Goal: Understand process/instructions: Learn how to perform a task or action

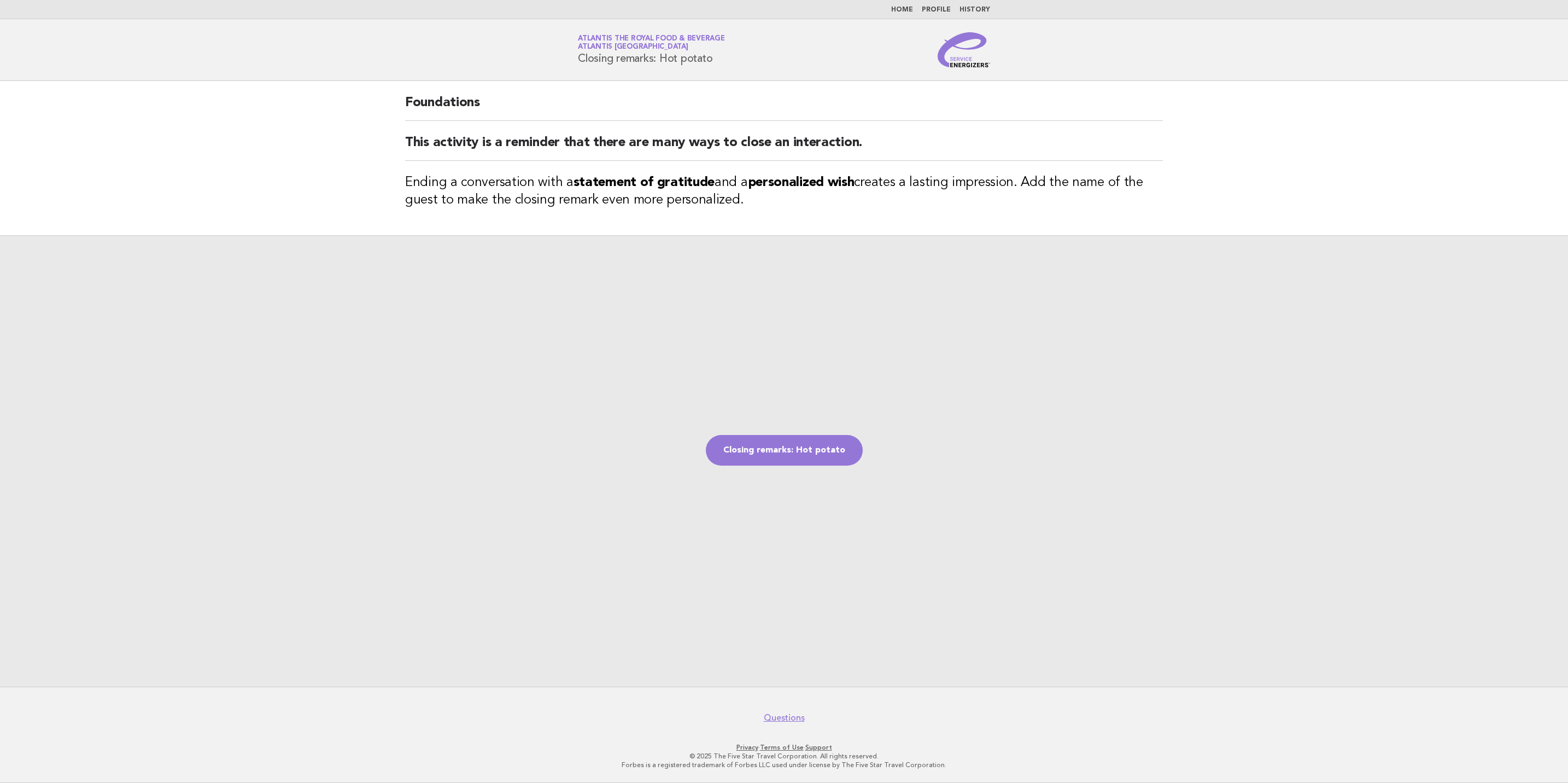
click at [970, 66] on img at bounding box center [964, 49] width 53 height 35
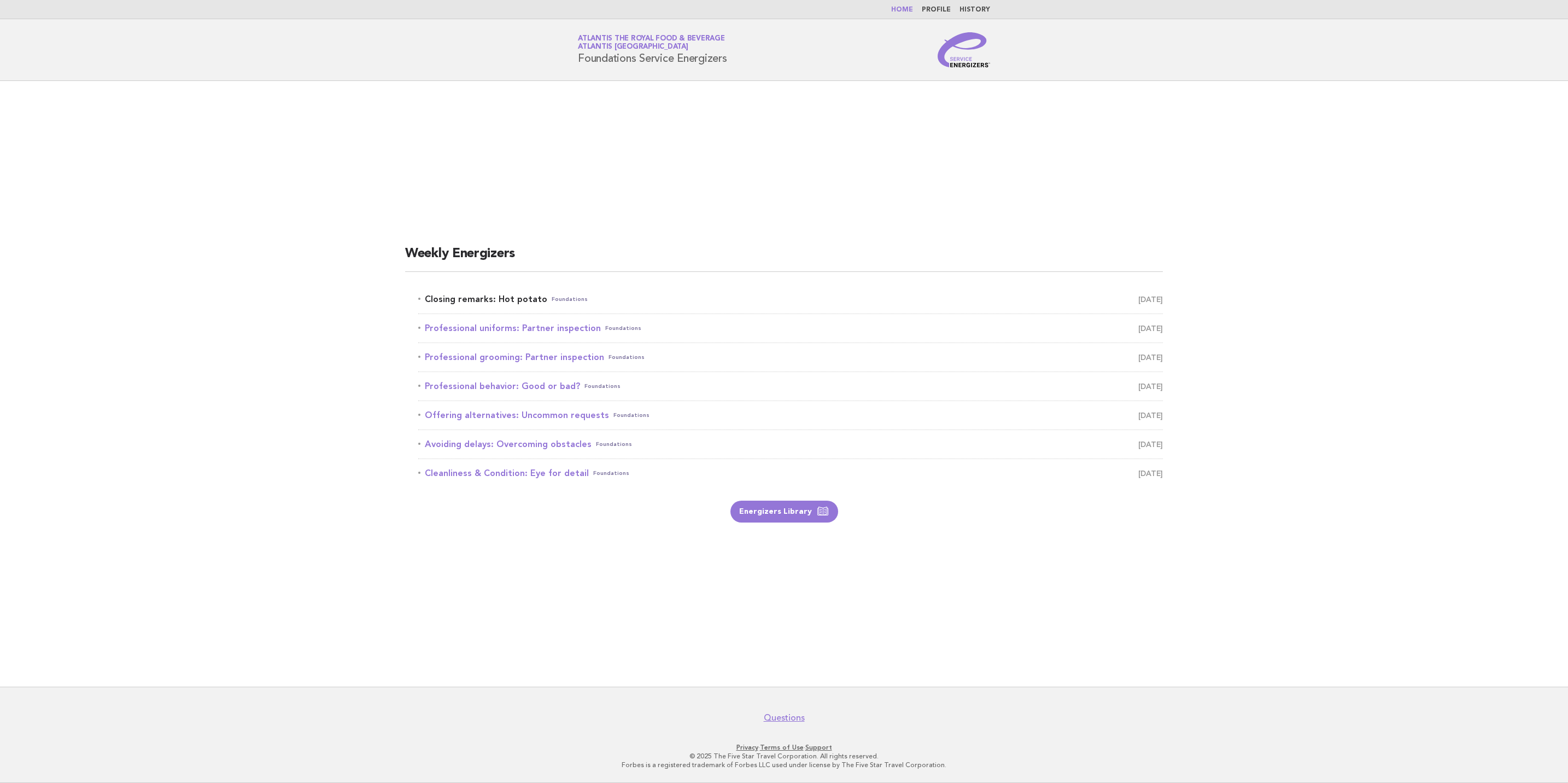
click at [1138, 298] on span "September 30" at bounding box center [1150, 299] width 25 height 16
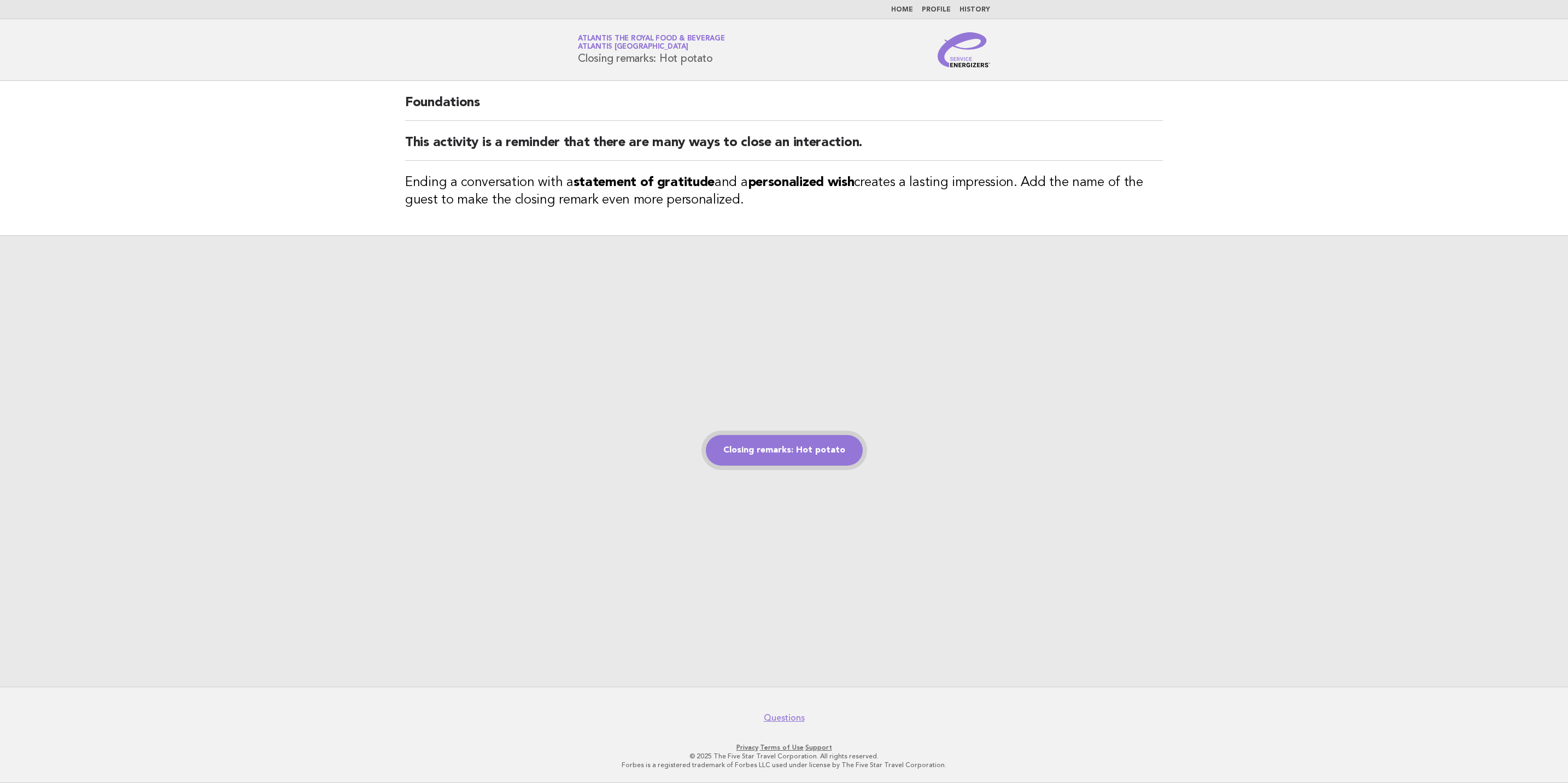
click at [773, 451] on link "Closing remarks: Hot potato" at bounding box center [784, 450] width 157 height 31
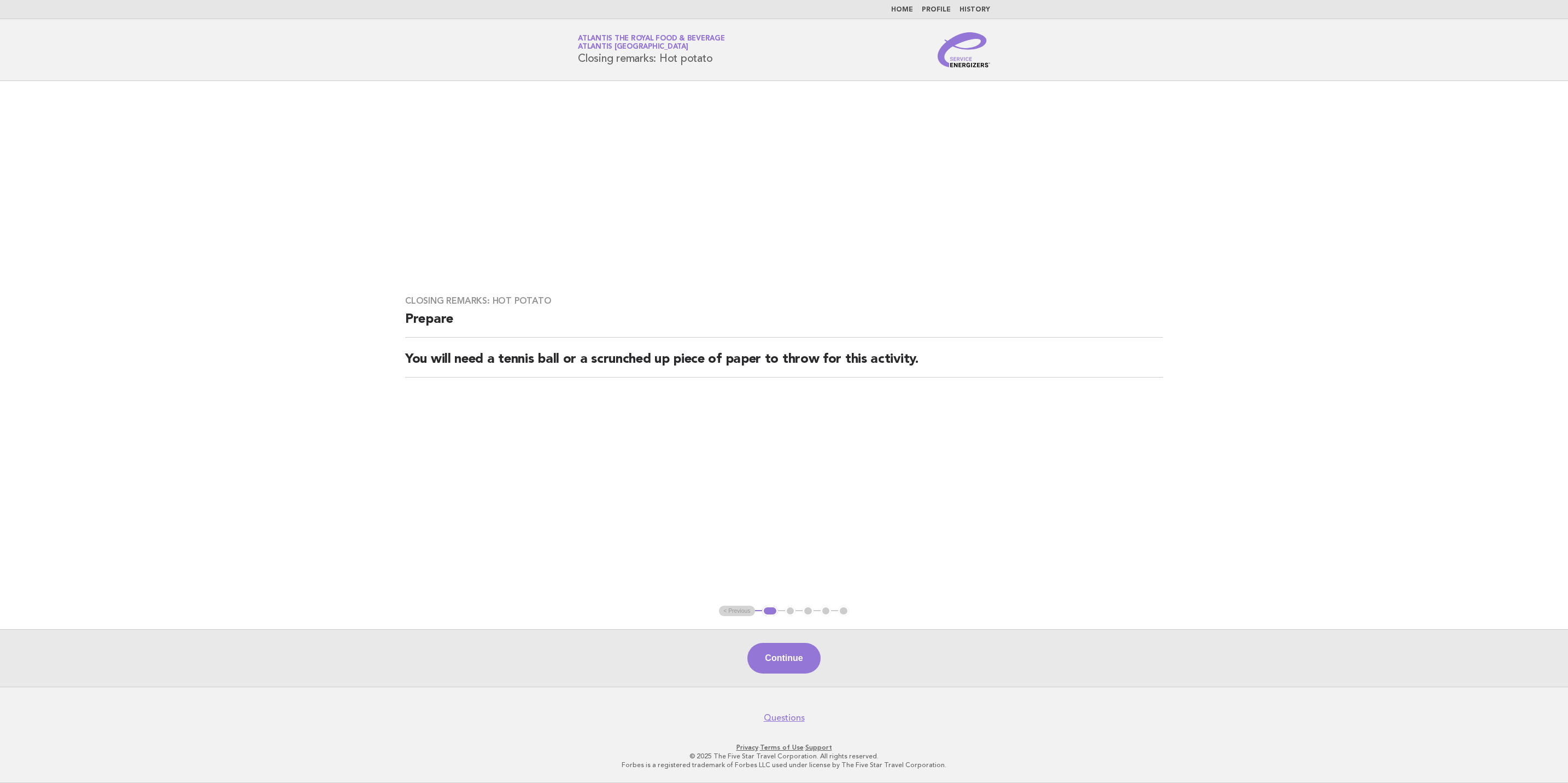
click at [776, 660] on button "Continue" at bounding box center [784, 658] width 72 height 31
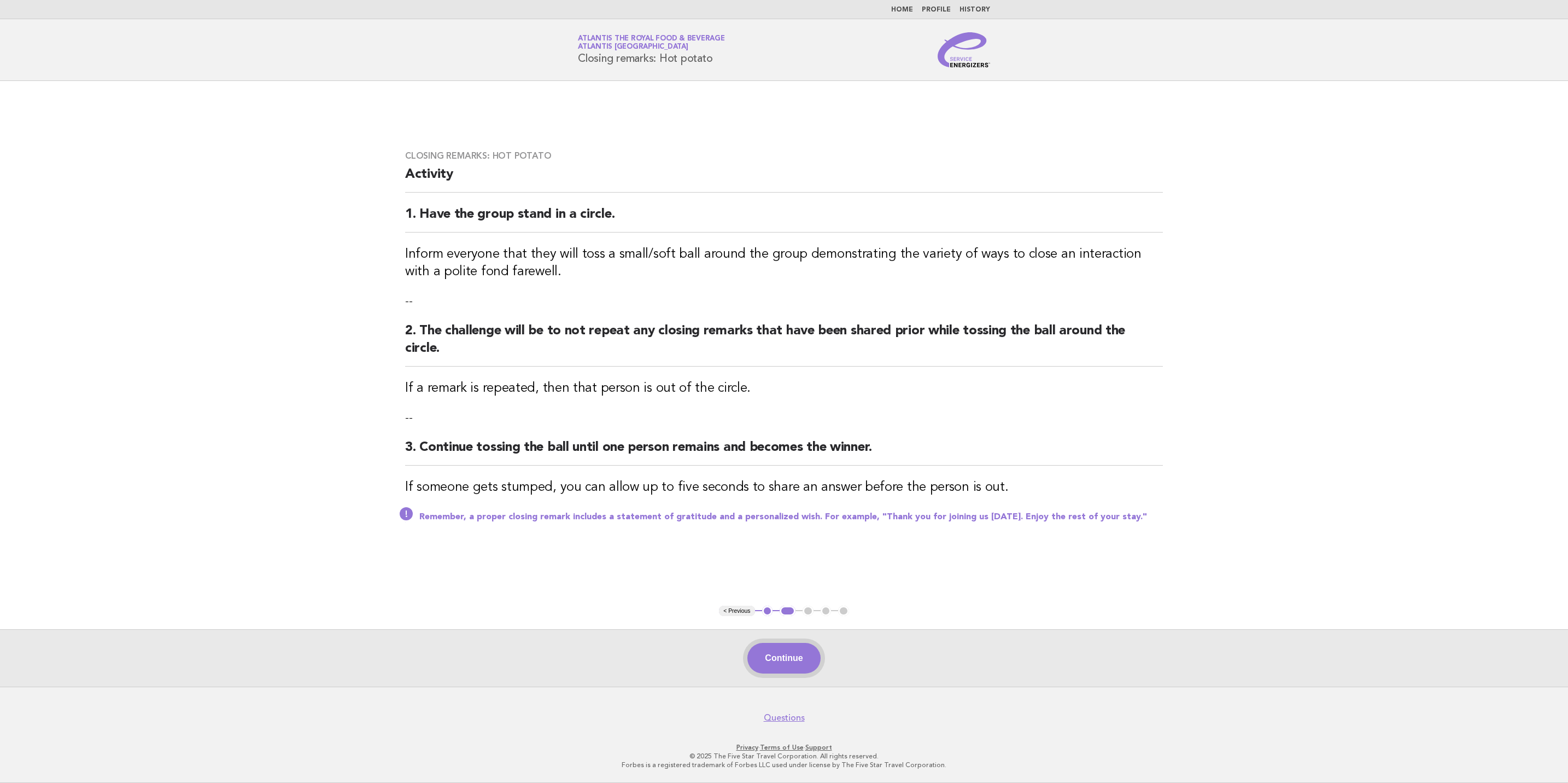
click at [805, 661] on button "Continue" at bounding box center [784, 658] width 72 height 31
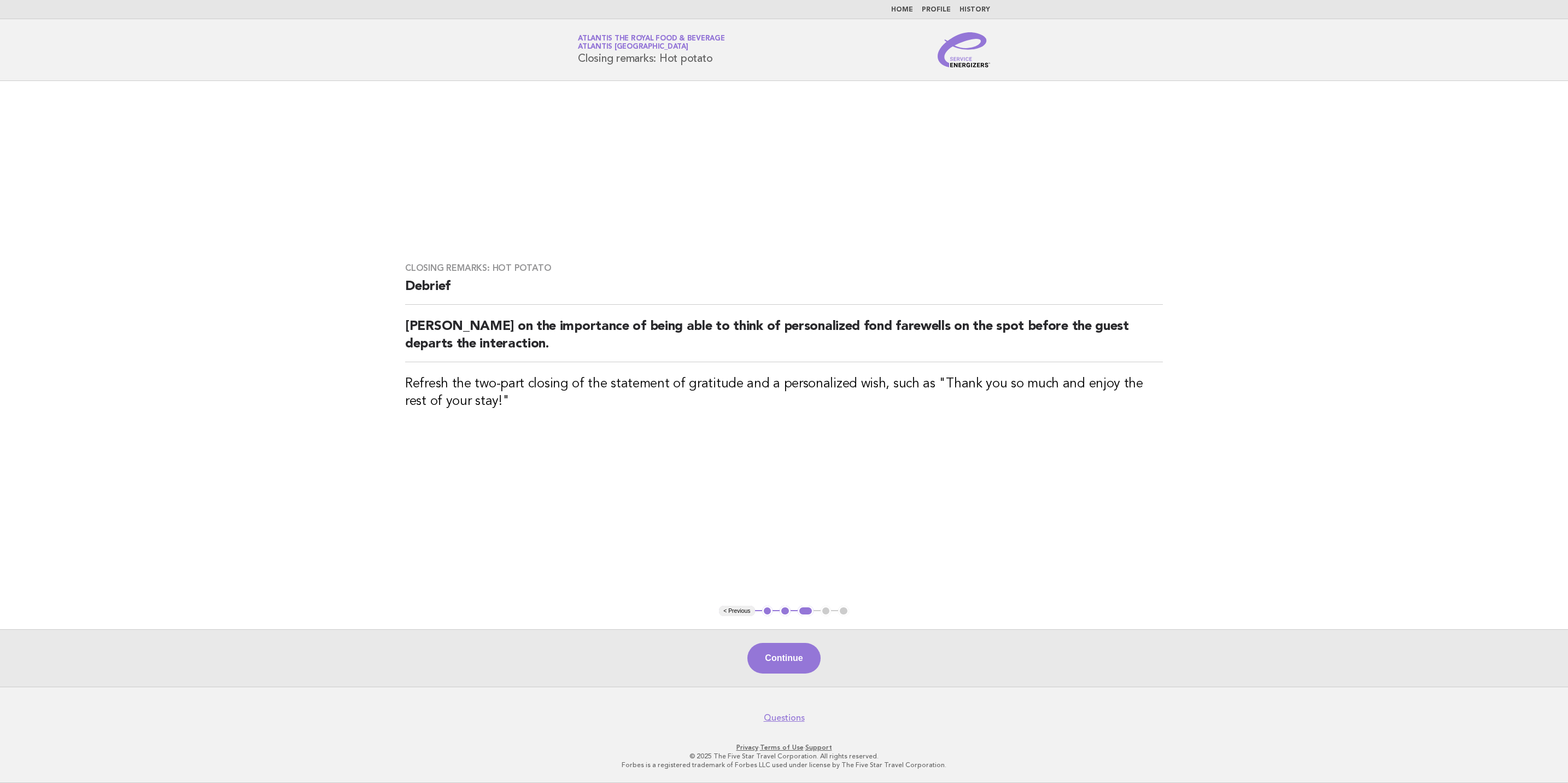
click at [805, 661] on button "Continue" at bounding box center [784, 658] width 72 height 31
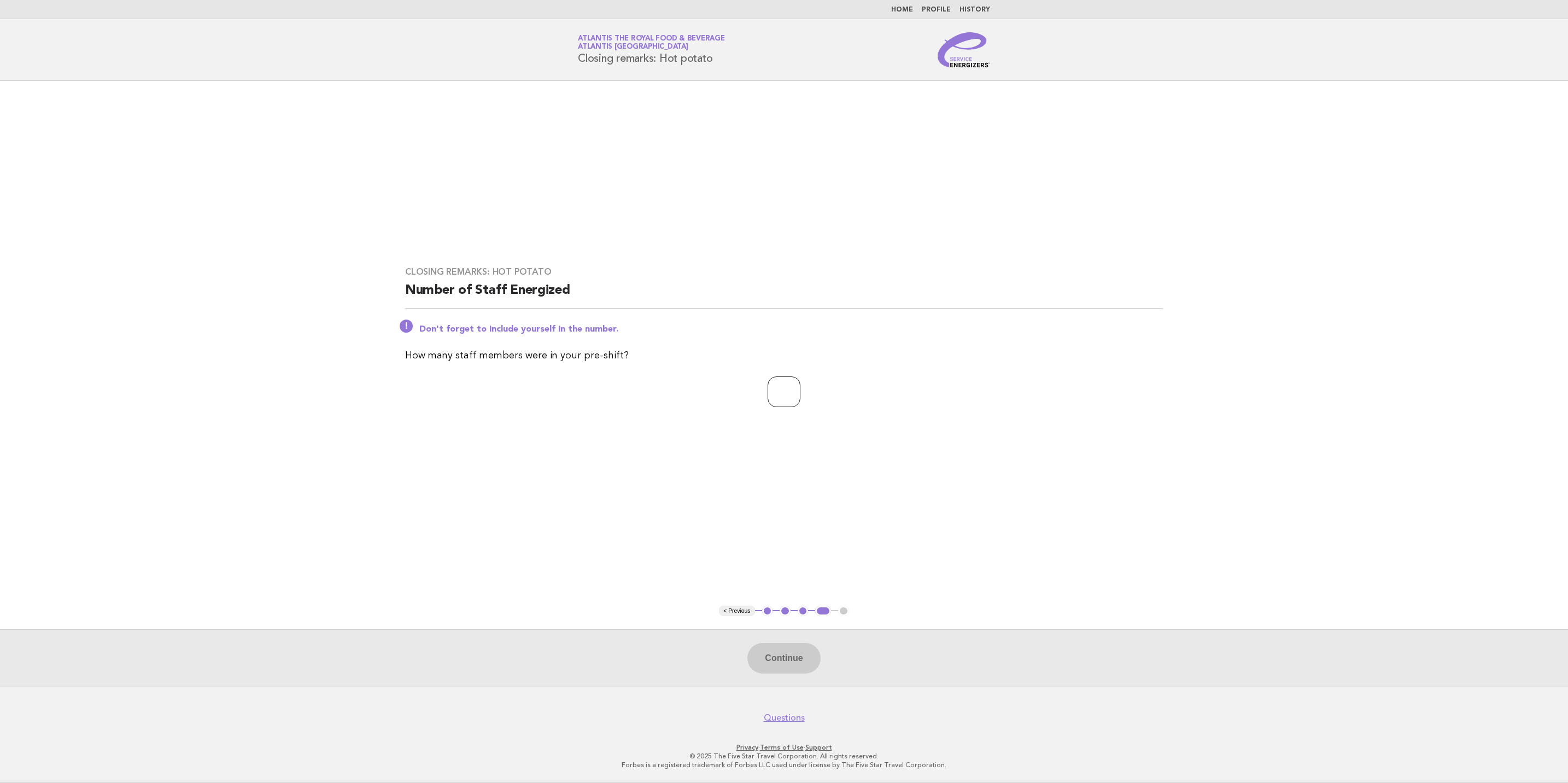
click at [776, 378] on input "number" at bounding box center [784, 392] width 33 height 31
type input "**"
drag, startPoint x: 786, startPoint y: 672, endPoint x: 783, endPoint y: 659, distance: 13.3
click at [786, 673] on button "Continue" at bounding box center [784, 658] width 72 height 31
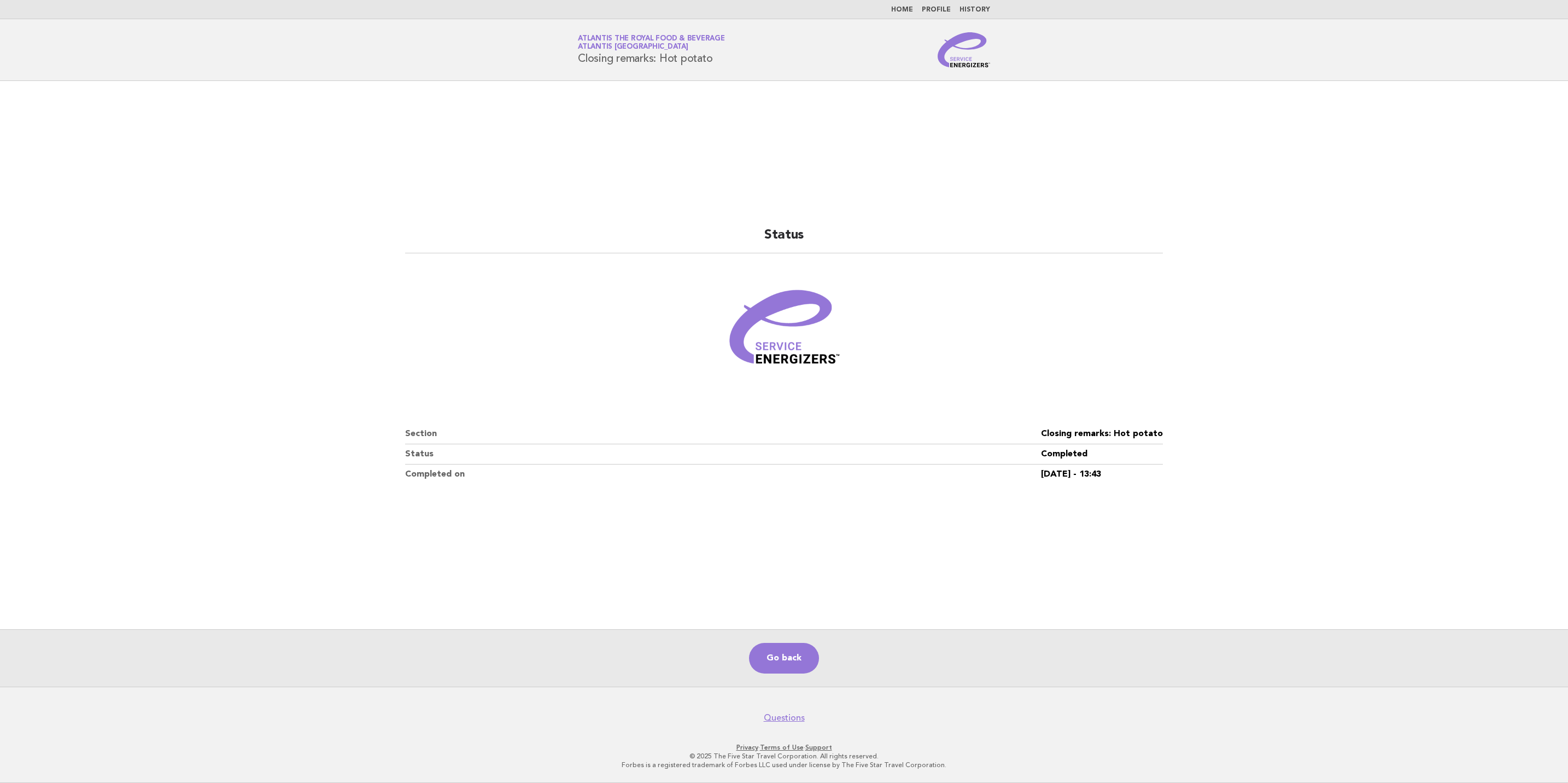
click at [958, 58] on img at bounding box center [964, 49] width 53 height 35
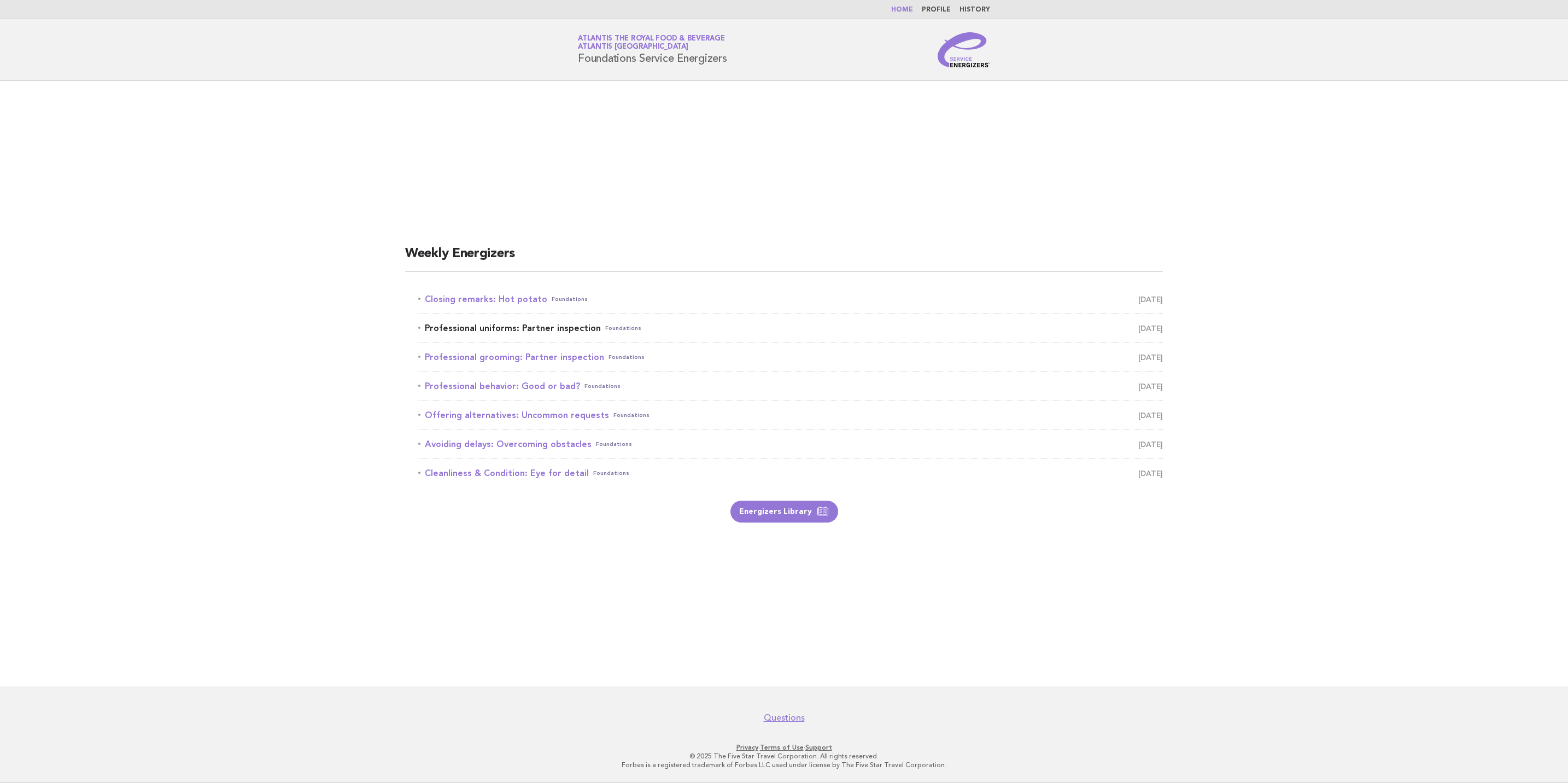
click at [1138, 325] on span "[DATE]" at bounding box center [1150, 329] width 25 height 16
